Goal: Transaction & Acquisition: Book appointment/travel/reservation

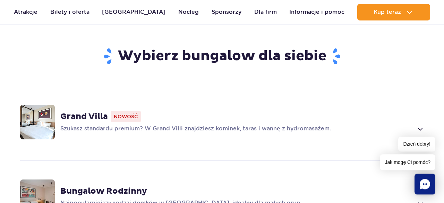
scroll to position [456, 0]
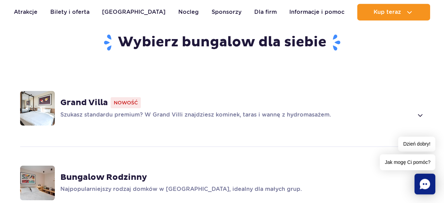
click at [418, 111] on span at bounding box center [420, 115] width 8 height 8
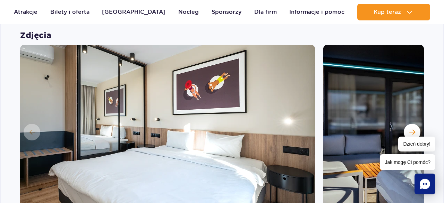
scroll to position [602, 0]
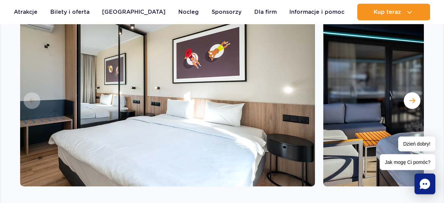
click at [268, 60] on img at bounding box center [167, 100] width 295 height 173
click at [408, 93] on button "Następny slajd" at bounding box center [411, 101] width 17 height 17
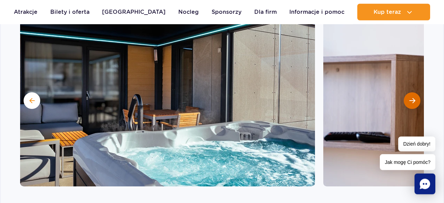
click at [408, 93] on button "Następny slajd" at bounding box center [411, 101] width 17 height 17
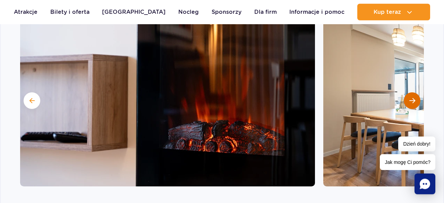
click at [408, 93] on button "Następny slajd" at bounding box center [411, 101] width 17 height 17
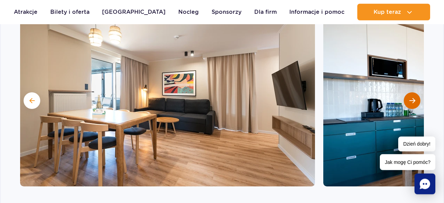
click at [408, 93] on button "Następny slajd" at bounding box center [411, 101] width 17 height 17
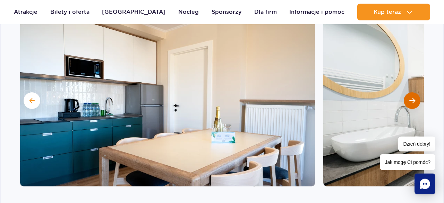
click at [408, 93] on button "Następny slajd" at bounding box center [411, 101] width 17 height 17
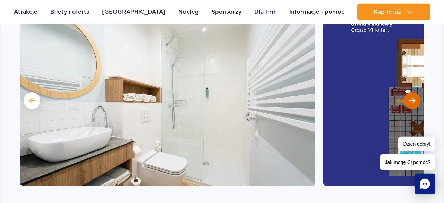
click at [408, 93] on button "Następny slajd" at bounding box center [411, 101] width 17 height 17
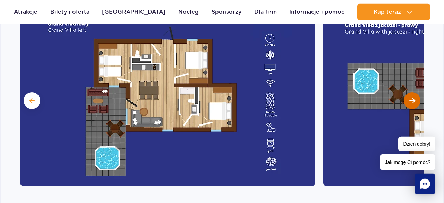
click at [408, 93] on button "Następny slajd" at bounding box center [411, 101] width 17 height 17
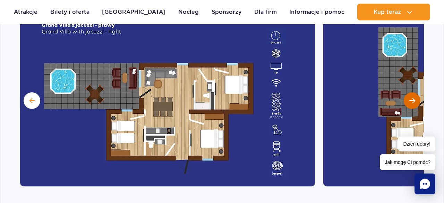
click at [408, 93] on button "Następny slajd" at bounding box center [411, 101] width 17 height 17
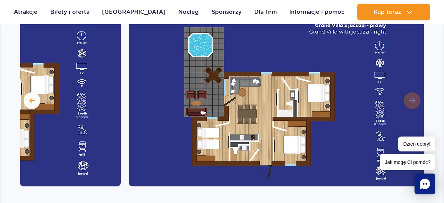
click at [408, 90] on img at bounding box center [276, 100] width 295 height 173
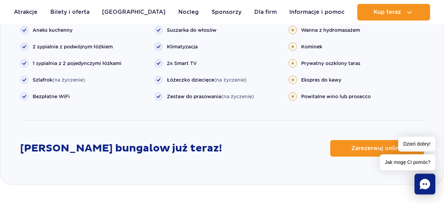
scroll to position [831, 0]
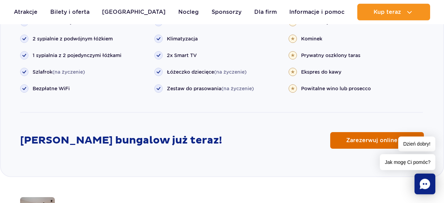
click at [373, 138] on span "Zarezerwuj online" at bounding box center [371, 141] width 51 height 6
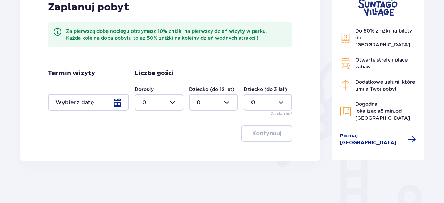
scroll to position [119, 0]
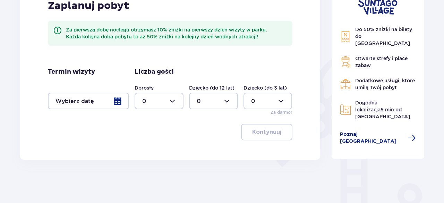
click at [117, 103] on div at bounding box center [88, 101] width 81 height 17
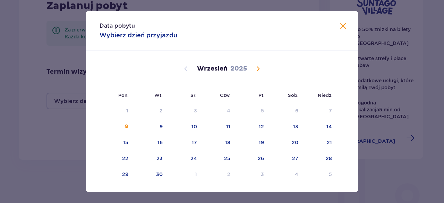
click at [258, 70] on span "Calendar" at bounding box center [258, 69] width 8 height 8
click at [341, 29] on span at bounding box center [343, 26] width 8 height 8
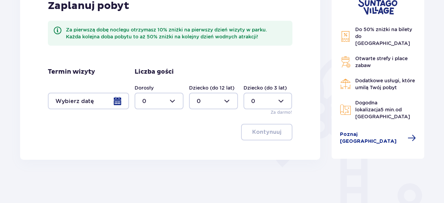
click at [117, 101] on div at bounding box center [88, 101] width 81 height 17
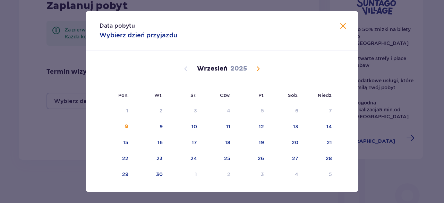
click at [259, 68] on span "Calendar" at bounding box center [258, 69] width 8 height 8
click at [194, 133] on div "8" at bounding box center [185, 127] width 34 height 15
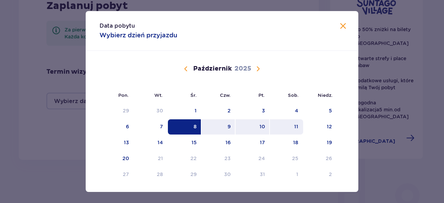
click at [289, 131] on div "11" at bounding box center [287, 127] width 34 height 15
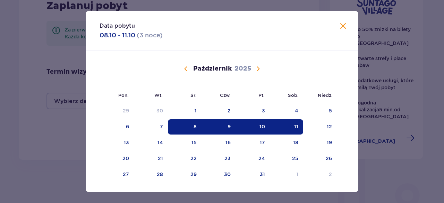
type input "08.10.25 - 11.10.25"
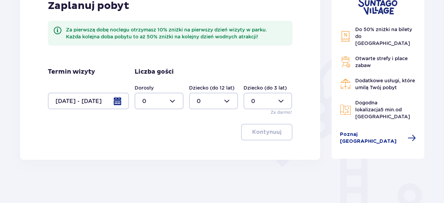
click at [173, 101] on div at bounding box center [158, 101] width 49 height 17
click at [145, 164] on p "3" at bounding box center [143, 166] width 3 height 8
type input "3"
click at [230, 98] on div at bounding box center [213, 101] width 49 height 17
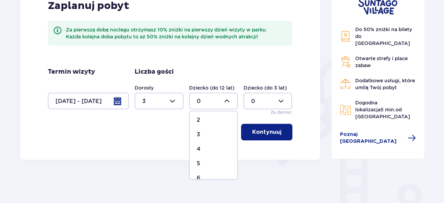
scroll to position [42, 0]
click at [208, 141] on div "4" at bounding box center [214, 139] width 34 height 8
type input "4"
click at [267, 133] on p "Kontynuuj" at bounding box center [266, 133] width 29 height 8
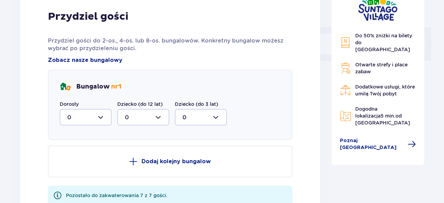
scroll to position [285, 0]
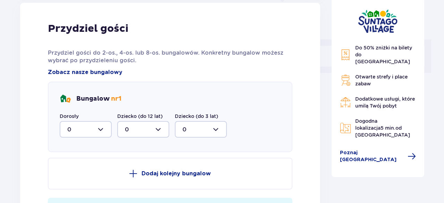
click at [103, 129] on div at bounding box center [86, 129] width 52 height 17
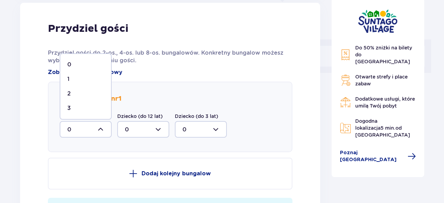
click at [89, 108] on div "3" at bounding box center [85, 109] width 37 height 8
type input "3"
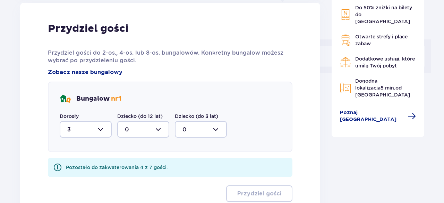
click at [163, 127] on div at bounding box center [143, 129] width 52 height 17
click at [133, 113] on div "4" at bounding box center [143, 116] width 37 height 8
type input "4"
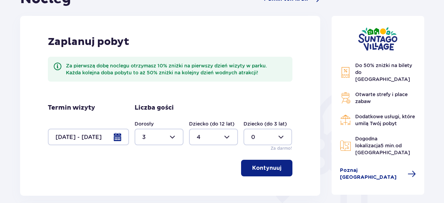
scroll to position [115, 0]
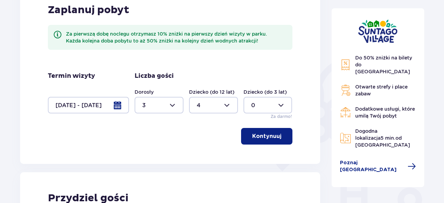
click at [259, 134] on p "Kontynuuj" at bounding box center [266, 137] width 29 height 8
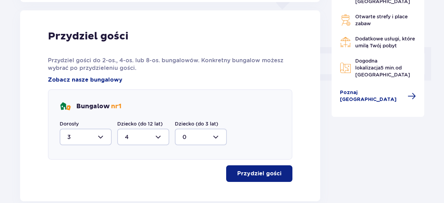
scroll to position [279, 0]
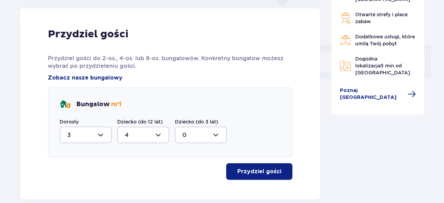
click at [251, 168] on p "Przydziel gości" at bounding box center [259, 172] width 44 height 8
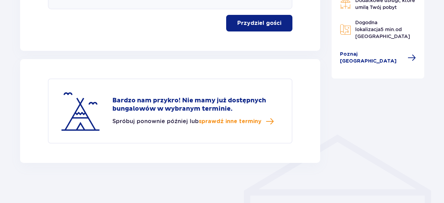
scroll to position [429, 0]
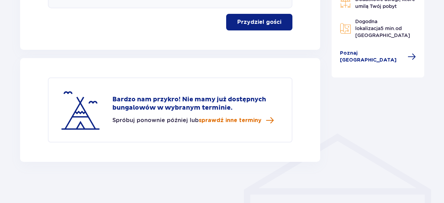
click at [253, 120] on span "sprawdź inne terminy" at bounding box center [230, 121] width 63 height 8
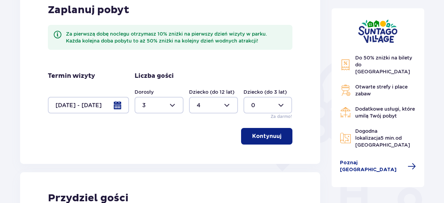
scroll to position [82, 0]
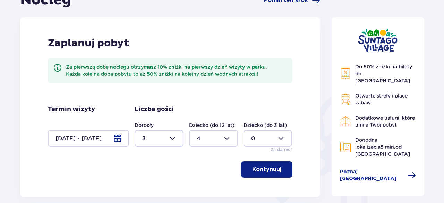
click at [119, 138] on div at bounding box center [88, 138] width 81 height 17
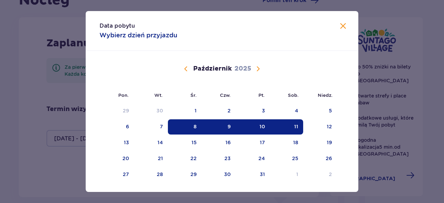
click at [193, 128] on div "8" at bounding box center [185, 127] width 34 height 15
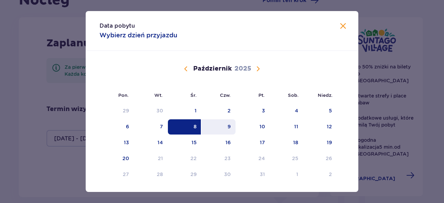
click at [229, 130] on div "9" at bounding box center [228, 126] width 3 height 7
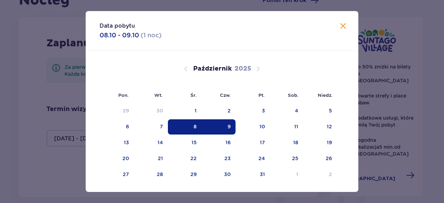
type input "08.10.25 - 09.10.25"
type input "0"
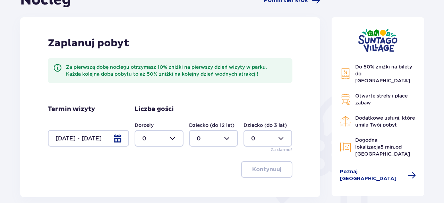
click at [120, 138] on div at bounding box center [88, 138] width 81 height 17
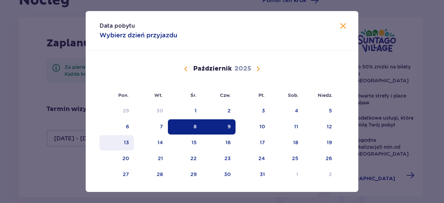
click at [127, 142] on div "13" at bounding box center [126, 142] width 5 height 7
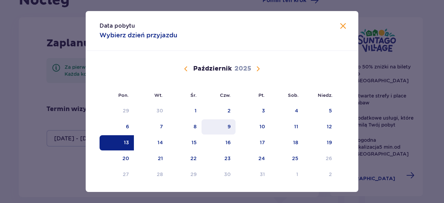
click at [225, 124] on div "9" at bounding box center [218, 127] width 34 height 15
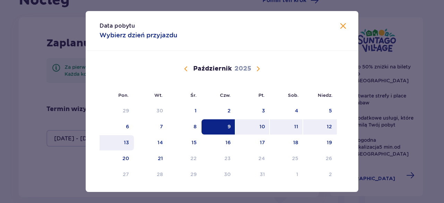
click at [125, 142] on div "13" at bounding box center [126, 142] width 5 height 7
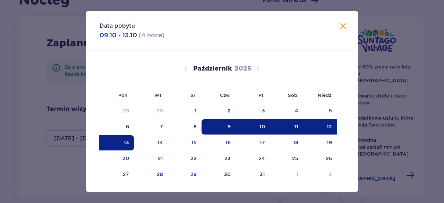
type input "09.10.25 - 13.10.25"
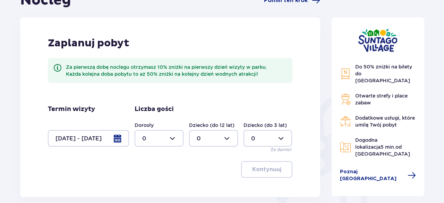
click at [174, 142] on div at bounding box center [158, 138] width 49 height 17
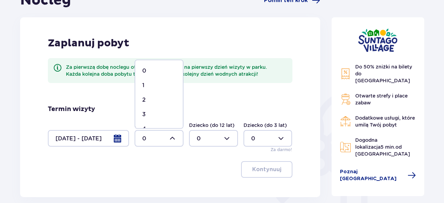
click at [158, 117] on div "3" at bounding box center [159, 115] width 34 height 8
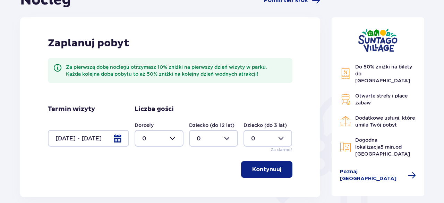
type input "3"
click at [224, 139] on div at bounding box center [213, 138] width 49 height 17
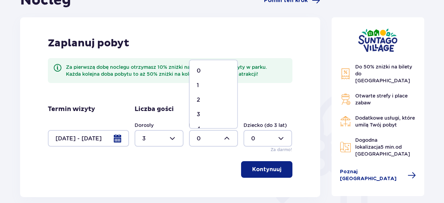
scroll to position [42, 0]
click at [209, 89] on div "4" at bounding box center [214, 88] width 34 height 8
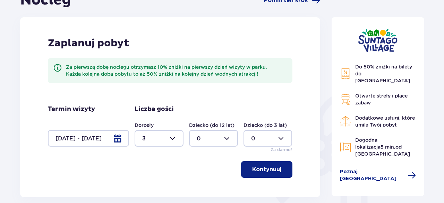
type input "4"
click at [253, 167] on p "Kontynuuj" at bounding box center [266, 170] width 29 height 8
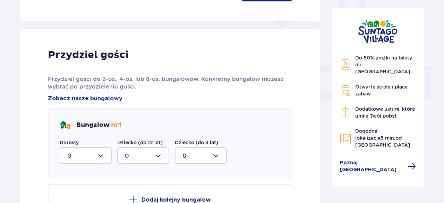
scroll to position [279, 0]
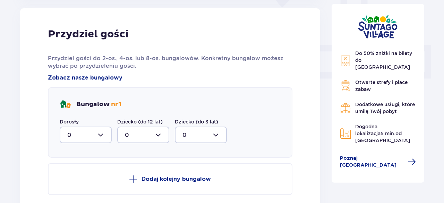
click at [105, 138] on div at bounding box center [86, 135] width 52 height 17
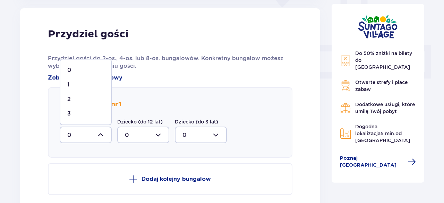
click at [79, 115] on div "3" at bounding box center [85, 114] width 37 height 8
type input "3"
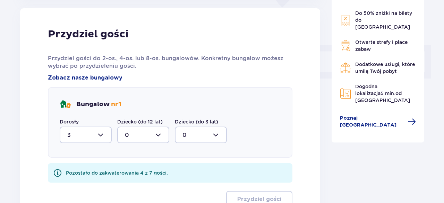
click at [158, 135] on div at bounding box center [143, 135] width 52 height 17
click at [131, 118] on div "4" at bounding box center [143, 122] width 37 height 8
type input "4"
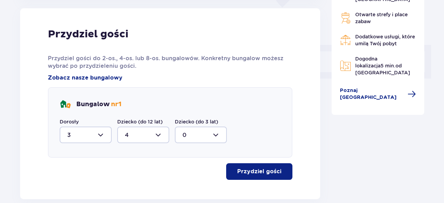
click at [247, 167] on button "Przydziel gości" at bounding box center [259, 172] width 66 height 17
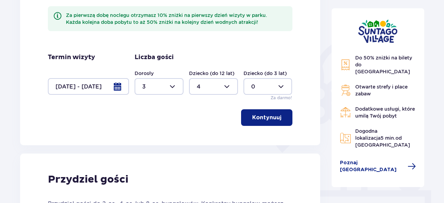
scroll to position [137, 0]
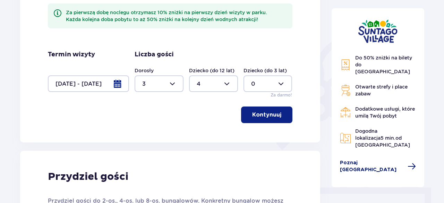
click at [363, 160] on span "Poznaj Suntago Village" at bounding box center [372, 167] width 64 height 14
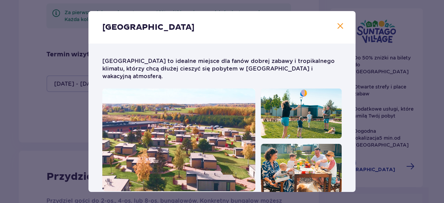
click at [339, 24] on span at bounding box center [340, 26] width 8 height 8
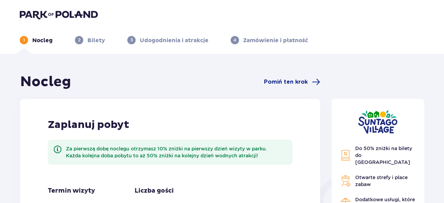
click at [70, 17] on img at bounding box center [59, 15] width 78 height 10
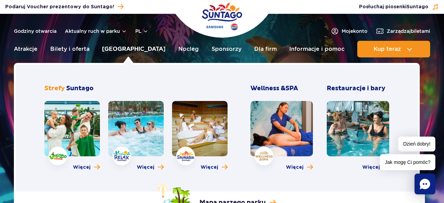
click at [126, 51] on link "[GEOGRAPHIC_DATA]" at bounding box center [133, 49] width 63 height 17
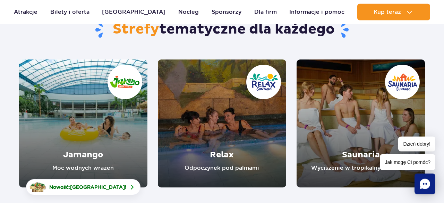
scroll to position [81, 0]
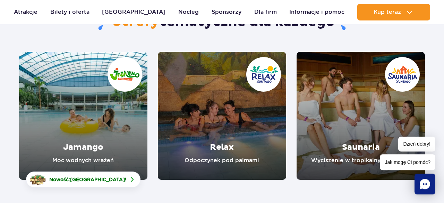
click at [73, 94] on link "Jamango" at bounding box center [83, 116] width 128 height 128
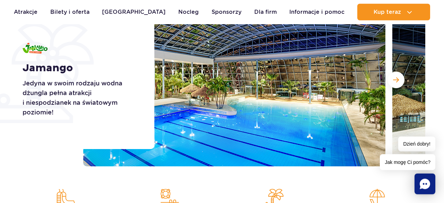
scroll to position [116, 0]
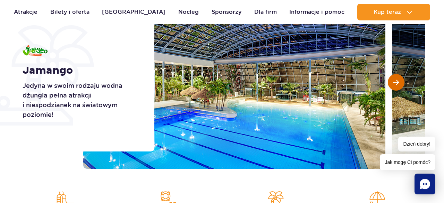
click at [391, 83] on button "Następny slajd" at bounding box center [395, 82] width 17 height 17
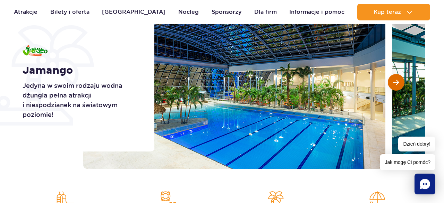
click at [391, 83] on button "Następny slajd" at bounding box center [395, 82] width 17 height 17
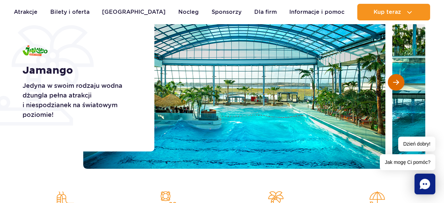
click at [391, 83] on button "Następny slajd" at bounding box center [395, 82] width 17 height 17
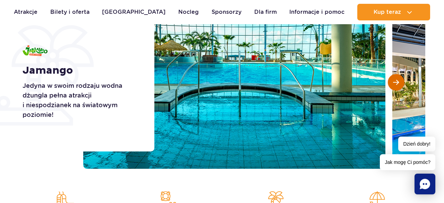
click at [391, 83] on button "Następny slajd" at bounding box center [395, 82] width 17 height 17
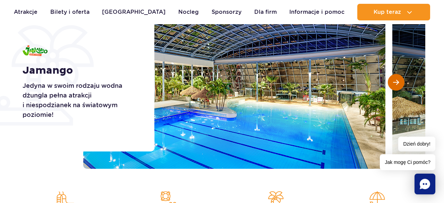
click at [391, 83] on button "Następny slajd" at bounding box center [395, 82] width 17 height 17
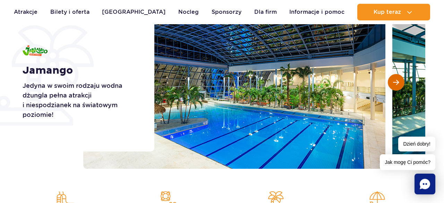
click at [391, 83] on button "Następny slajd" at bounding box center [395, 82] width 17 height 17
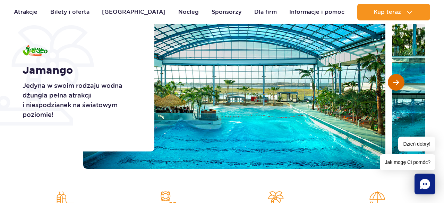
click at [391, 83] on button "Następny slajd" at bounding box center [395, 82] width 17 height 17
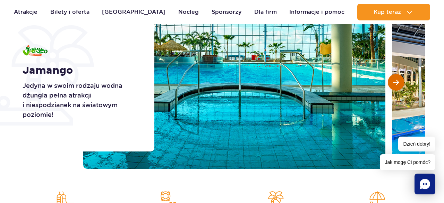
click at [391, 83] on button "Następny slajd" at bounding box center [395, 82] width 17 height 17
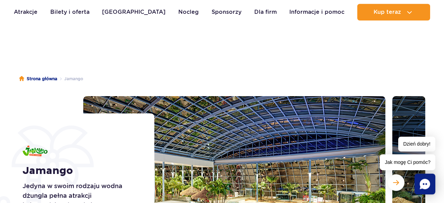
scroll to position [0, 0]
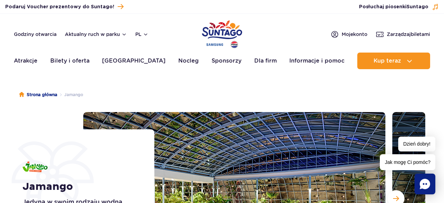
click at [260, 34] on div "Godziny otwarcia Aktualny ruch w parku pl PL EN UA Moje konto Zarządzaj biletami" at bounding box center [222, 34] width 416 height 8
click at [123, 34] on button "Aktualny ruch w parku" at bounding box center [96, 35] width 62 height 6
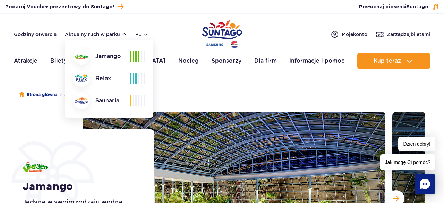
click at [189, 101] on ul "Strona główna Jamango" at bounding box center [222, 95] width 406 height 35
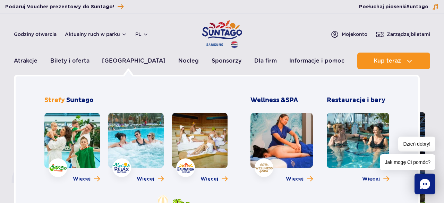
click at [145, 134] on link at bounding box center [135, 140] width 55 height 55
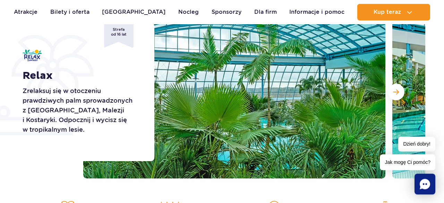
scroll to position [99, 0]
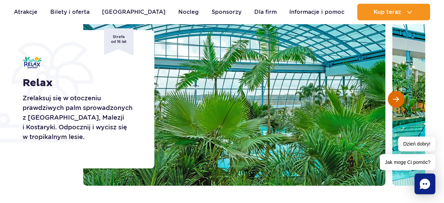
click at [394, 94] on button "Następny slajd" at bounding box center [395, 99] width 17 height 17
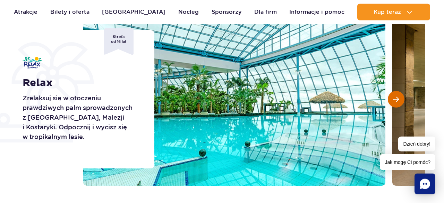
click at [394, 94] on button "Następny slajd" at bounding box center [395, 99] width 17 height 17
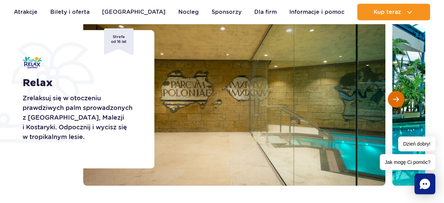
click at [394, 98] on span "Następny slajd" at bounding box center [396, 99] width 6 height 6
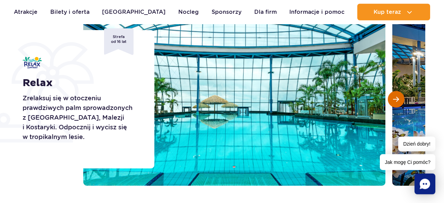
click at [394, 98] on span "Następny slajd" at bounding box center [396, 99] width 6 height 6
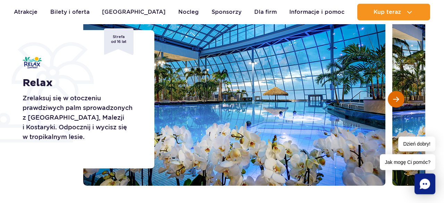
click at [394, 98] on span "Następny slajd" at bounding box center [396, 99] width 6 height 6
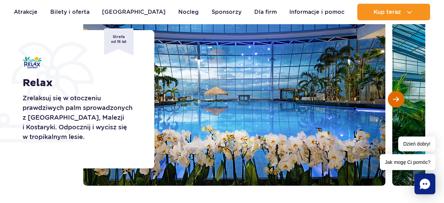
click at [394, 98] on span "Następny slajd" at bounding box center [396, 99] width 6 height 6
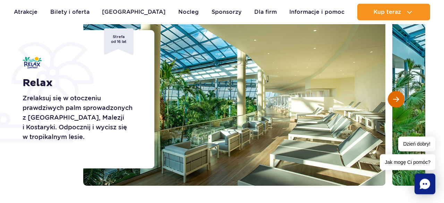
click at [394, 98] on span "Następny slajd" at bounding box center [396, 99] width 6 height 6
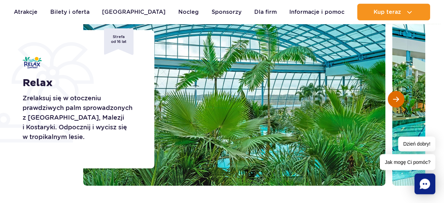
click at [394, 98] on span "Następny slajd" at bounding box center [396, 99] width 6 height 6
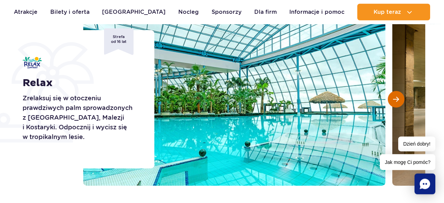
click at [394, 98] on span "Następny slajd" at bounding box center [396, 99] width 6 height 6
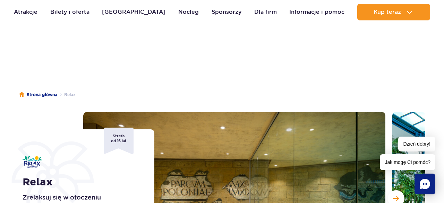
scroll to position [98, 0]
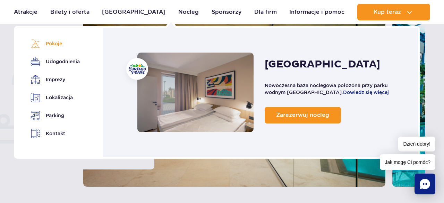
click at [54, 42] on link "Pokoje" at bounding box center [54, 44] width 47 height 10
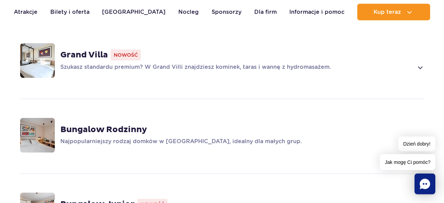
scroll to position [494, 0]
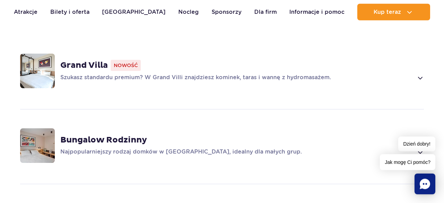
click at [101, 135] on strong "Bungalow Rodzinny" at bounding box center [103, 140] width 87 height 10
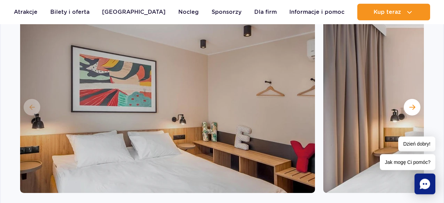
scroll to position [691, 0]
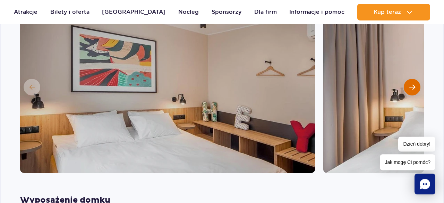
click at [413, 81] on button "Następny slajd" at bounding box center [411, 87] width 17 height 17
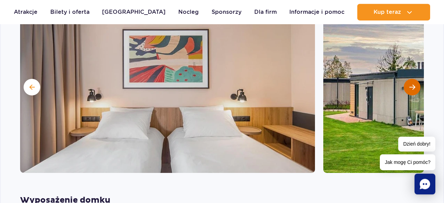
click at [413, 81] on button "Następny slajd" at bounding box center [411, 87] width 17 height 17
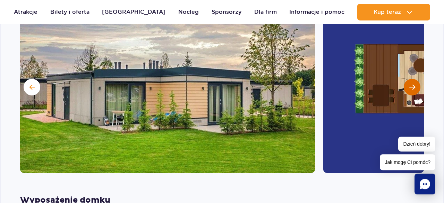
click at [413, 81] on button "Następny slajd" at bounding box center [411, 87] width 17 height 17
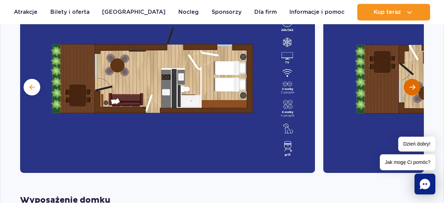
click at [413, 81] on button "Następny slajd" at bounding box center [411, 87] width 17 height 17
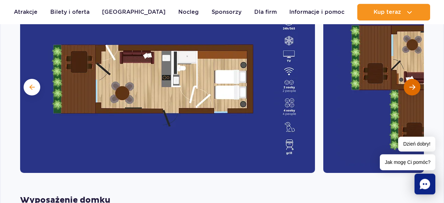
click at [413, 81] on button "Następny slajd" at bounding box center [411, 87] width 17 height 17
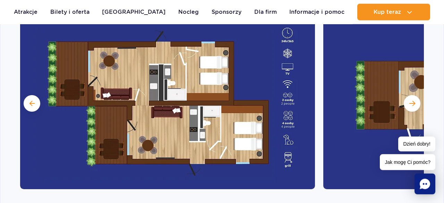
scroll to position [683, 0]
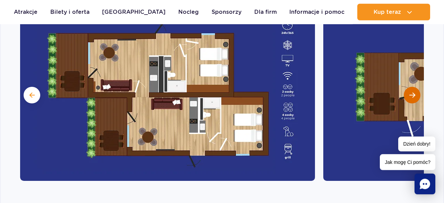
click at [413, 92] on span "Następny slajd" at bounding box center [412, 95] width 6 height 6
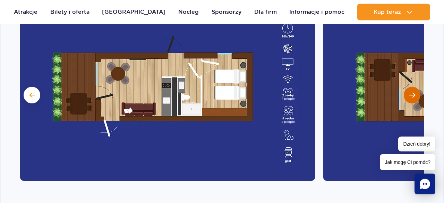
click at [413, 92] on span "Następny slajd" at bounding box center [412, 95] width 6 height 6
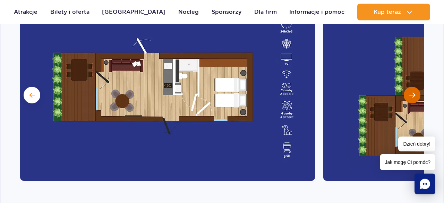
click at [413, 92] on span "Następny slajd" at bounding box center [412, 95] width 6 height 6
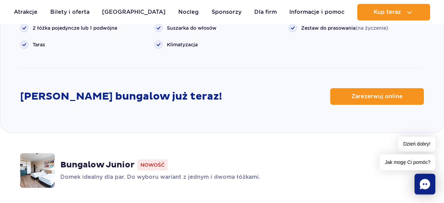
scroll to position [925, 0]
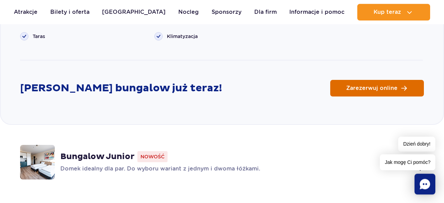
click at [383, 82] on link "Zarezerwuj online" at bounding box center [377, 88] width 94 height 17
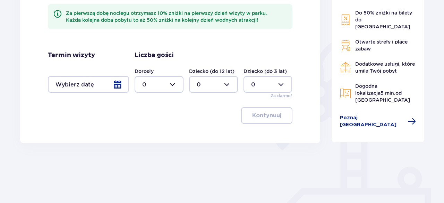
scroll to position [138, 0]
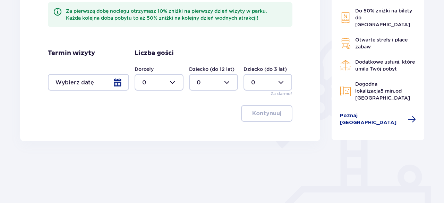
click at [116, 80] on div at bounding box center [88, 82] width 81 height 17
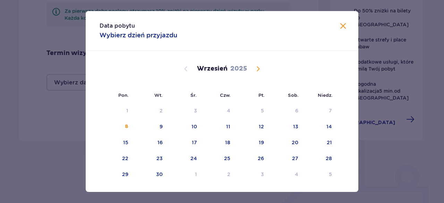
click at [256, 71] on span "Calendar" at bounding box center [258, 69] width 8 height 8
click at [195, 164] on div "22" at bounding box center [185, 158] width 34 height 15
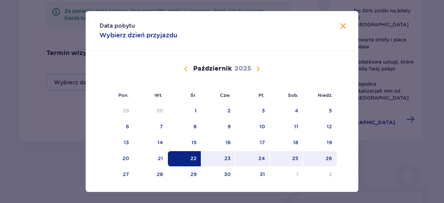
click at [326, 162] on div "26" at bounding box center [320, 158] width 34 height 15
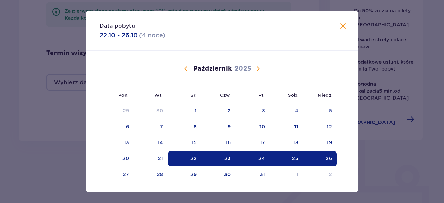
type input "22.10.25 - 26.10.25"
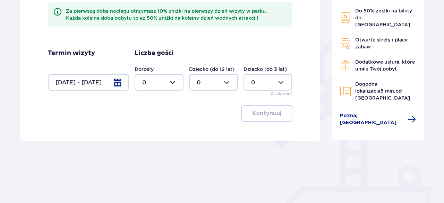
click at [173, 82] on div at bounding box center [158, 82] width 49 height 17
click at [144, 145] on p "3" at bounding box center [143, 147] width 3 height 8
type input "3"
click at [226, 83] on div at bounding box center [213, 82] width 49 height 17
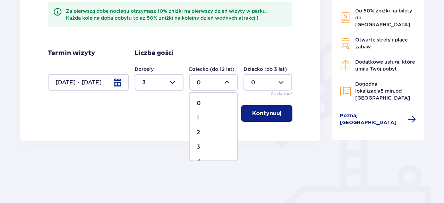
click at [204, 158] on span "4" at bounding box center [213, 162] width 47 height 15
type input "4"
click at [255, 114] on p "Kontynuuj" at bounding box center [266, 114] width 29 height 8
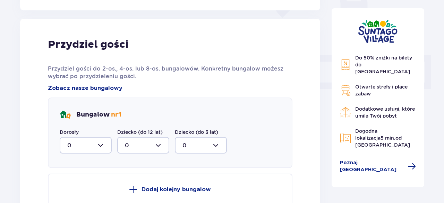
scroll to position [279, 0]
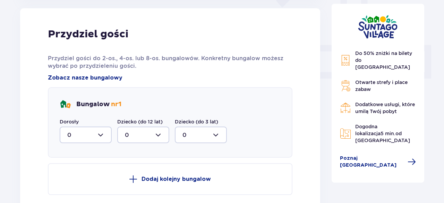
click at [103, 135] on div at bounding box center [86, 135] width 52 height 17
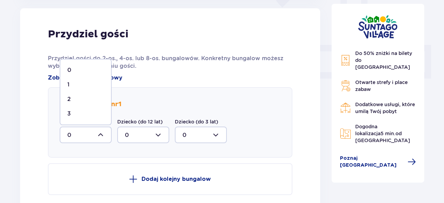
click at [79, 114] on div "3" at bounding box center [85, 114] width 37 height 8
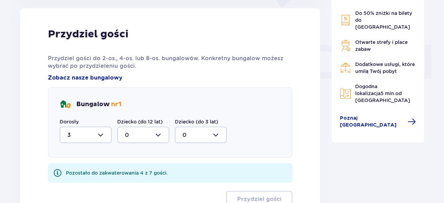
type input "3"
click at [162, 135] on div at bounding box center [143, 135] width 52 height 17
click at [153, 123] on div "4" at bounding box center [143, 126] width 37 height 8
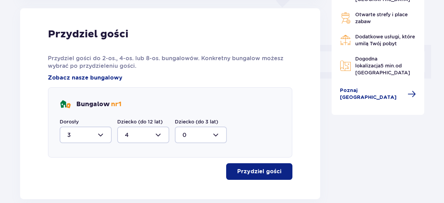
type input "4"
click at [258, 176] on button "Przydziel gości" at bounding box center [259, 172] width 66 height 17
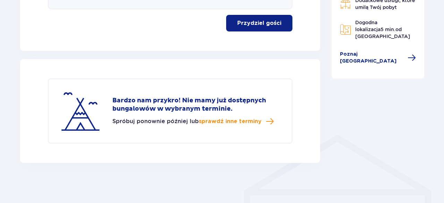
scroll to position [429, 0]
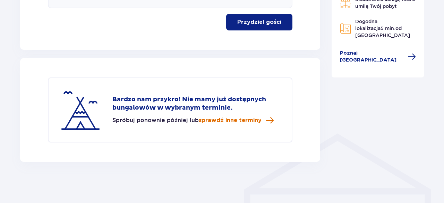
click at [242, 121] on span "sprawdź inne terminy" at bounding box center [230, 121] width 63 height 8
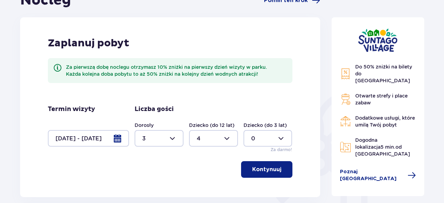
scroll to position [0, 0]
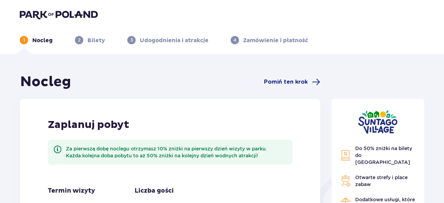
click at [54, 16] on img at bounding box center [59, 15] width 78 height 10
